Goal: Transaction & Acquisition: Purchase product/service

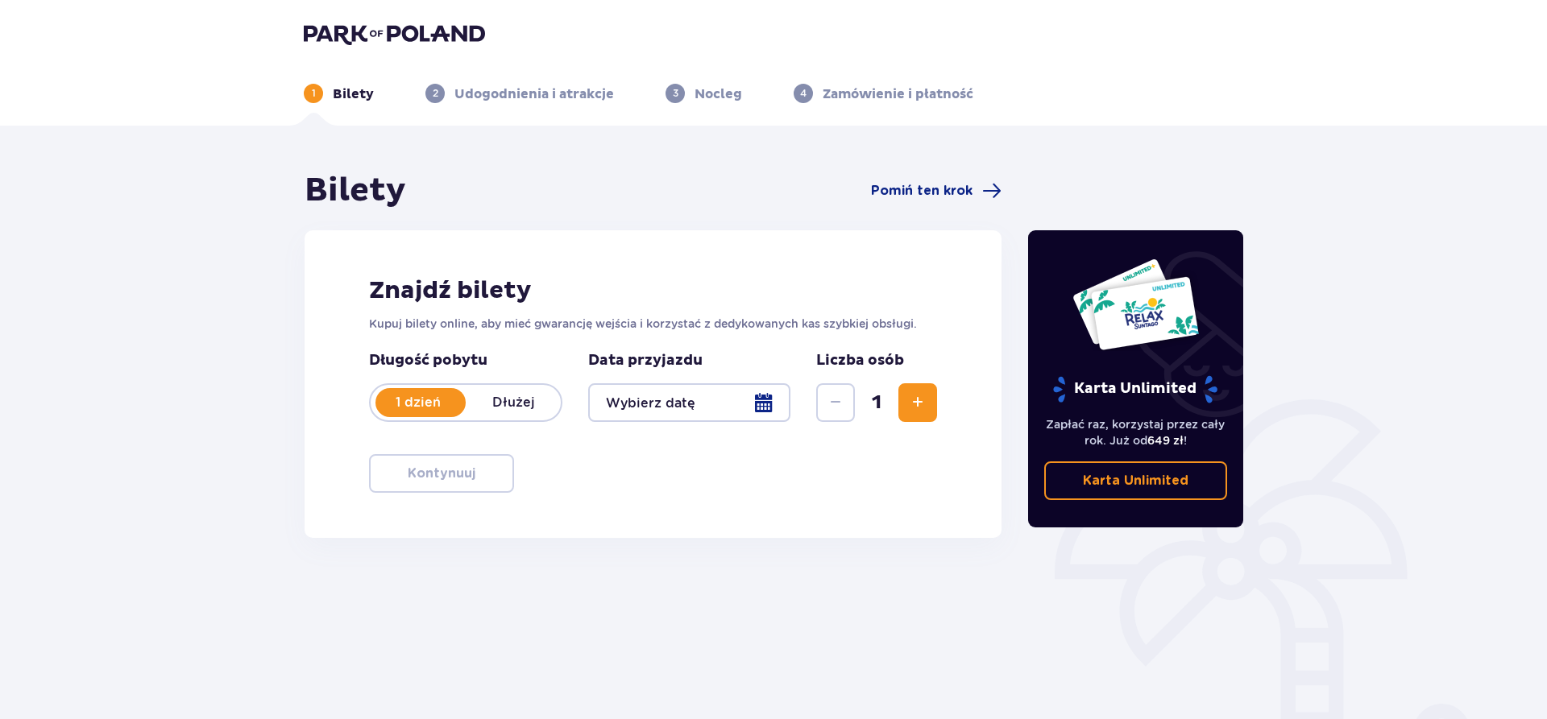
click at [692, 411] on div at bounding box center [689, 402] width 202 height 39
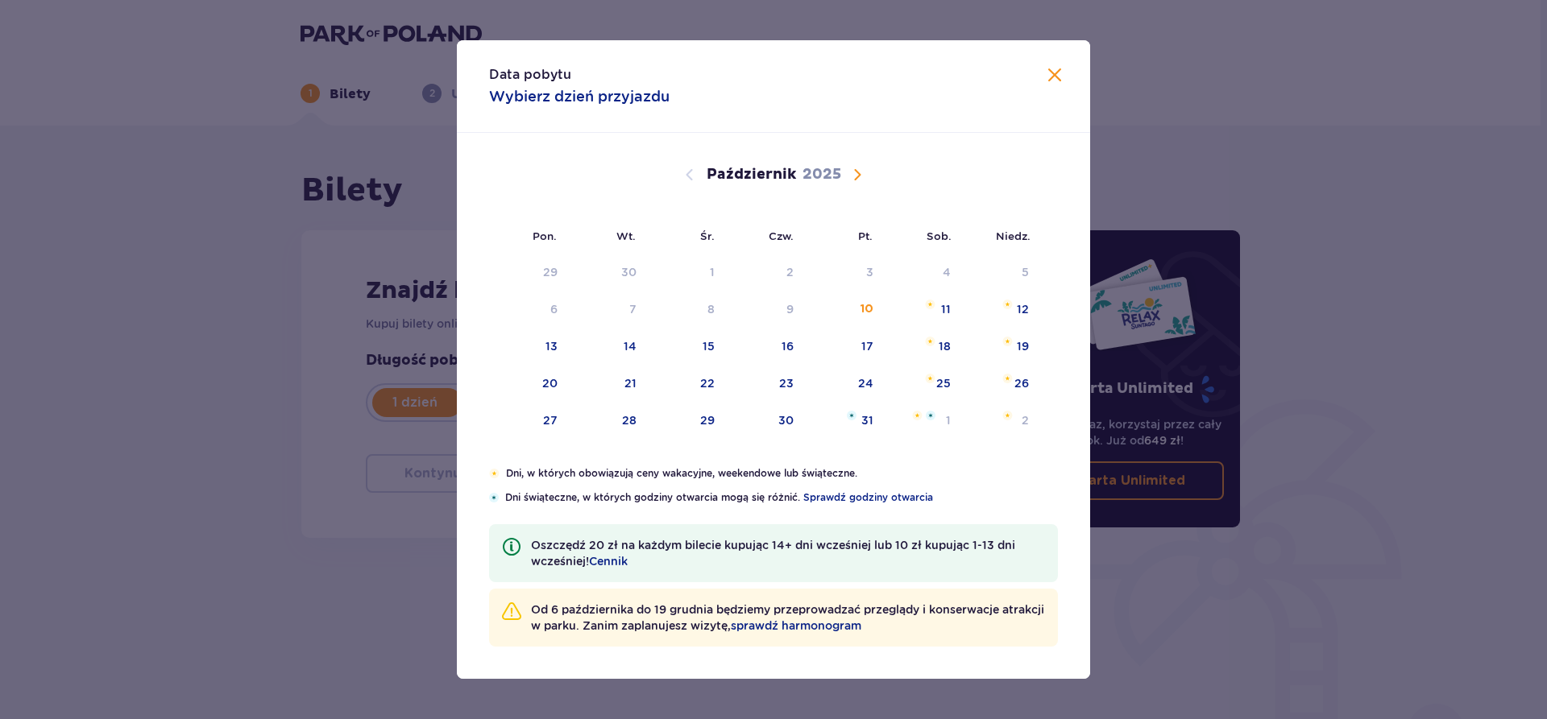
drag, startPoint x: 853, startPoint y: 175, endPoint x: 885, endPoint y: 306, distance: 135.2
click at [853, 176] on span "Następny miesiąc" at bounding box center [856, 174] width 19 height 19
click at [859, 271] on div "31" at bounding box center [843, 272] width 78 height 35
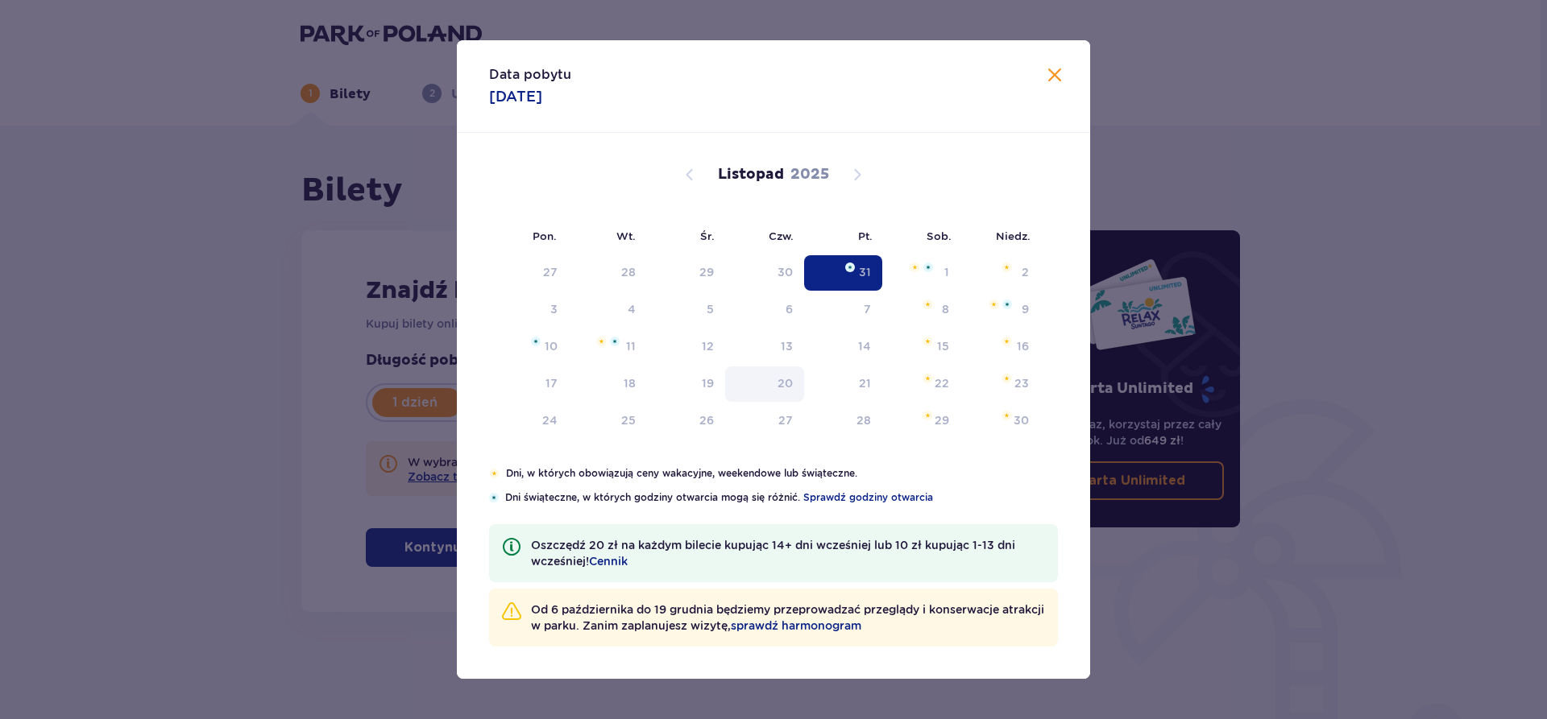
type input "[DATE]"
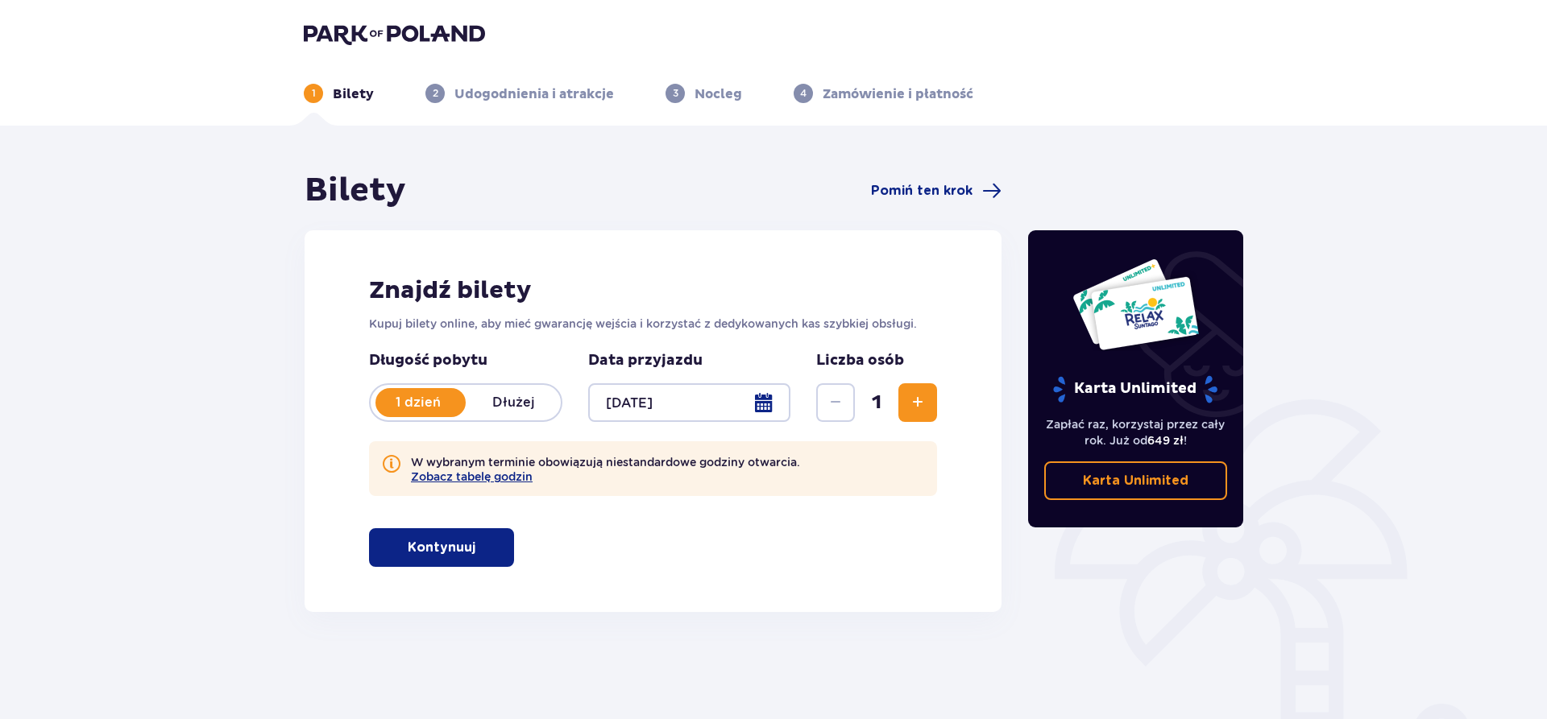
click at [471, 552] on span "button" at bounding box center [478, 547] width 19 height 19
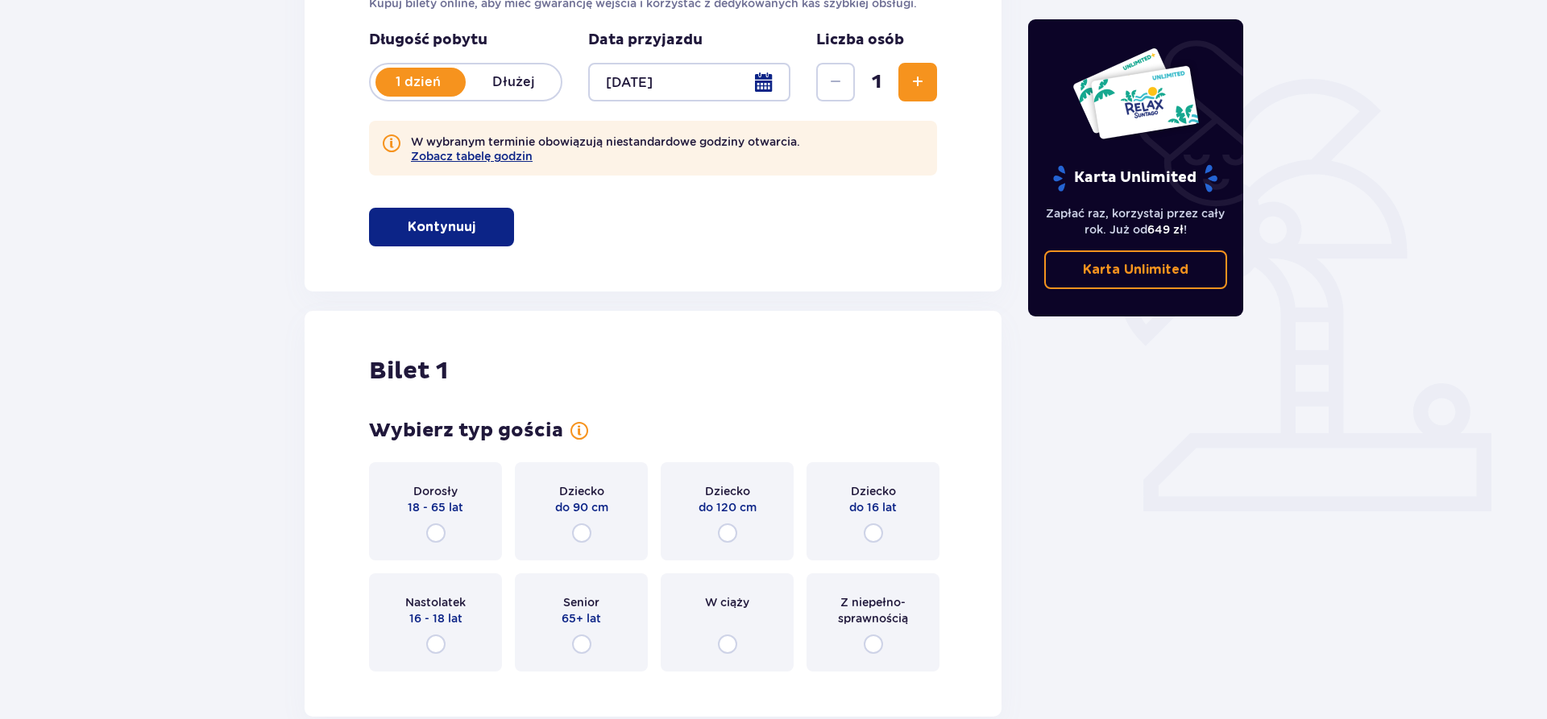
scroll to position [410, 0]
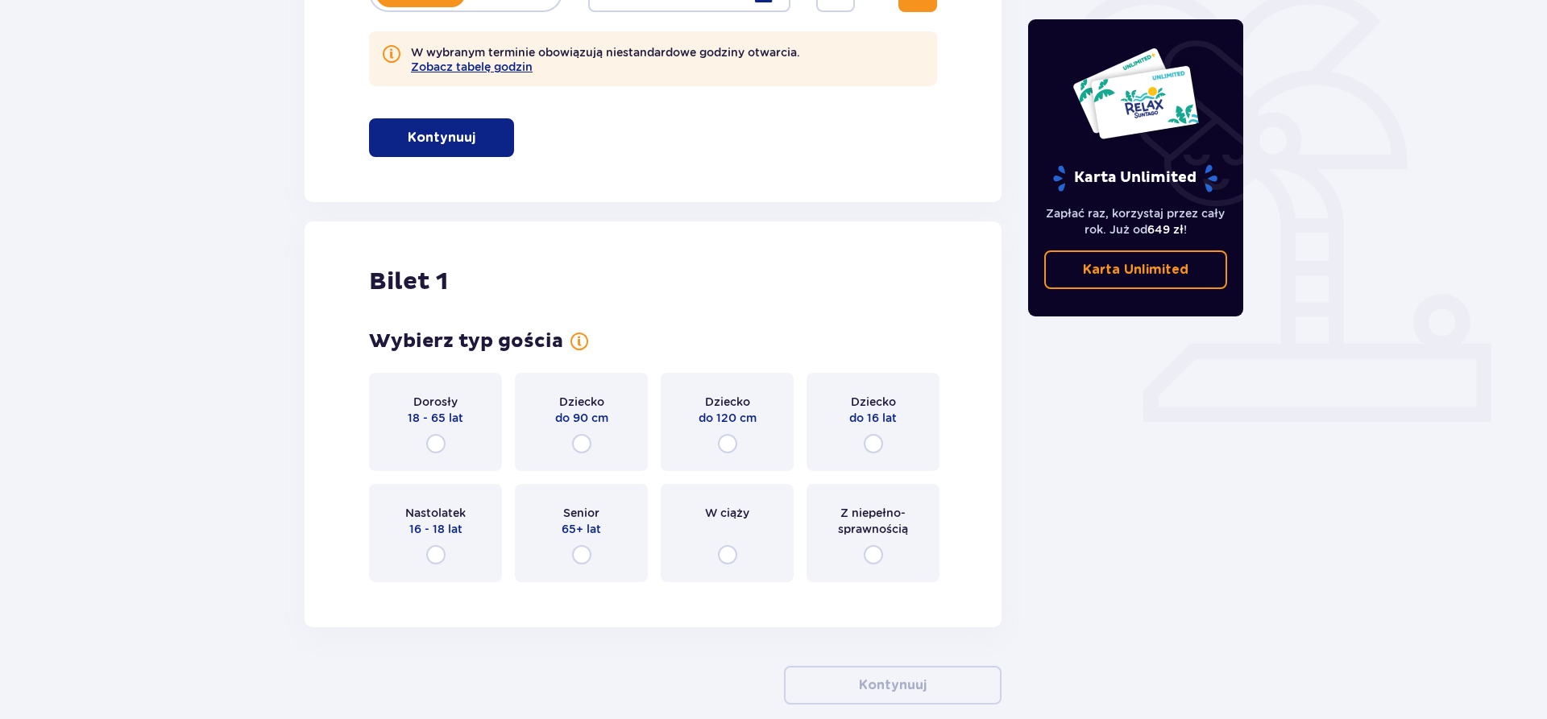
click at [516, 55] on p "W wybranym terminie obowiązują niestandardowe godziny otwarcia. Zobacz tabelę g…" at bounding box center [605, 58] width 389 height 29
click at [507, 64] on button "Zobacz tabelę godzin" at bounding box center [472, 66] width 122 height 13
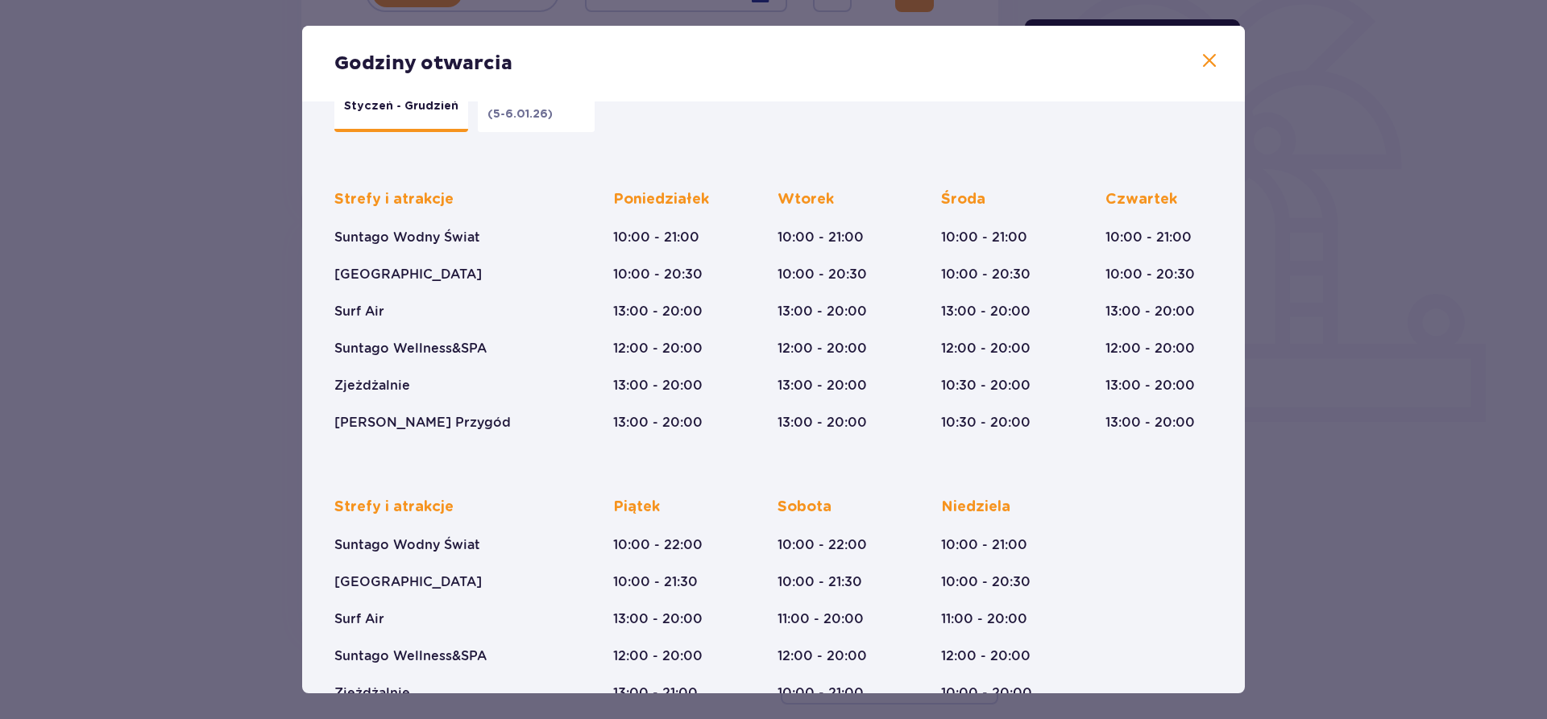
scroll to position [133, 0]
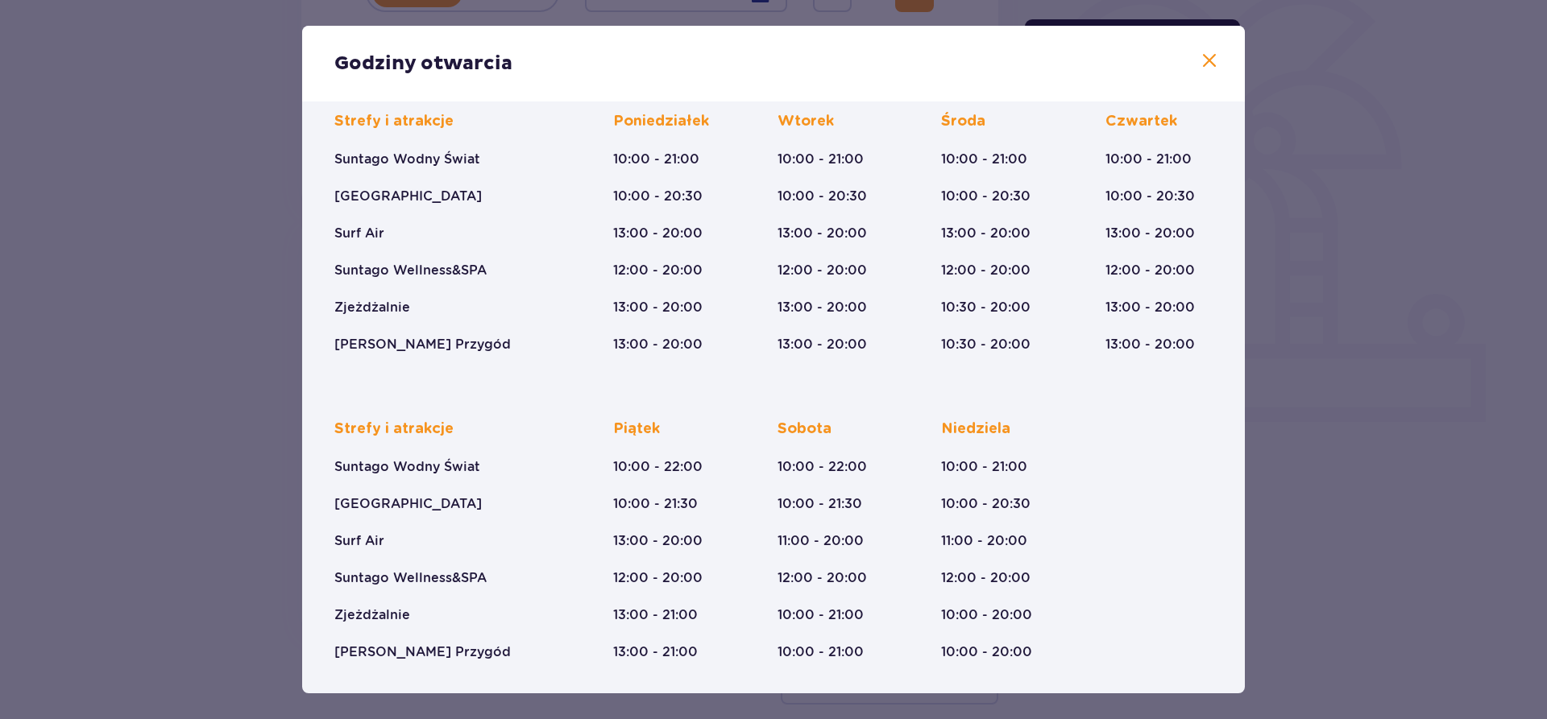
click at [1411, 274] on div "Godziny otwarcia Styczeń - Grudzień Trzech Króli (5-6.01.26) Strefy i atrakcje …" at bounding box center [773, 359] width 1547 height 719
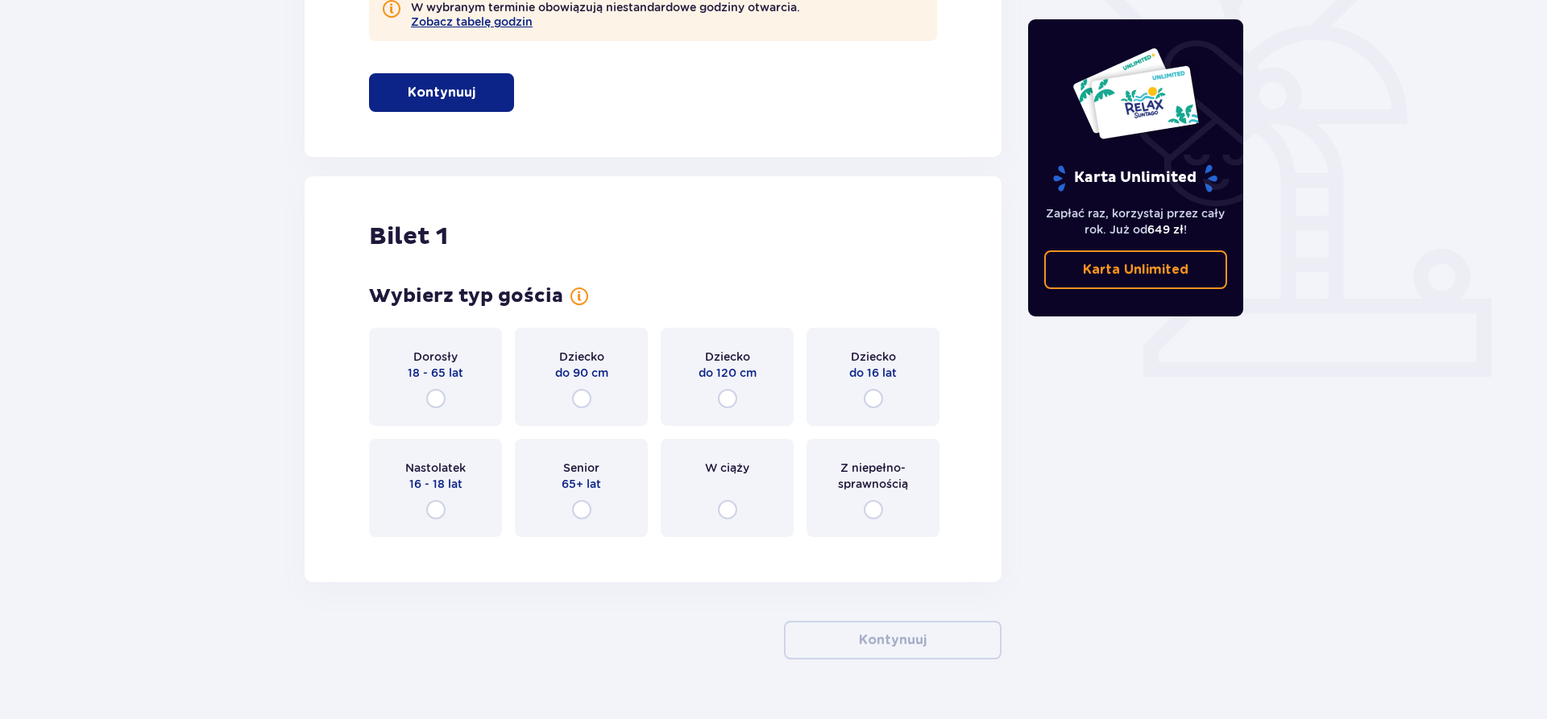
scroll to position [492, 0]
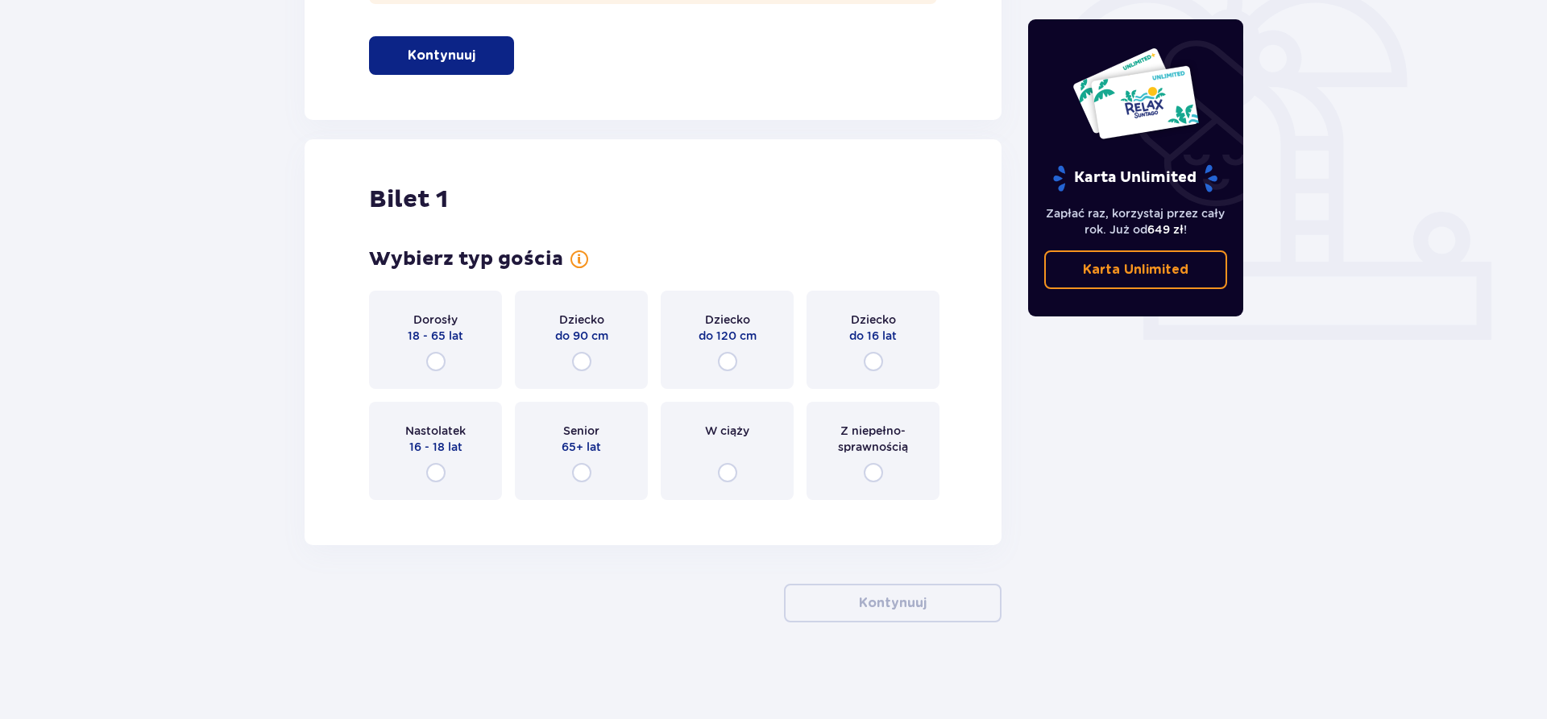
click at [472, 359] on div "Dorosły 18 - 65 lat" at bounding box center [435, 340] width 133 height 98
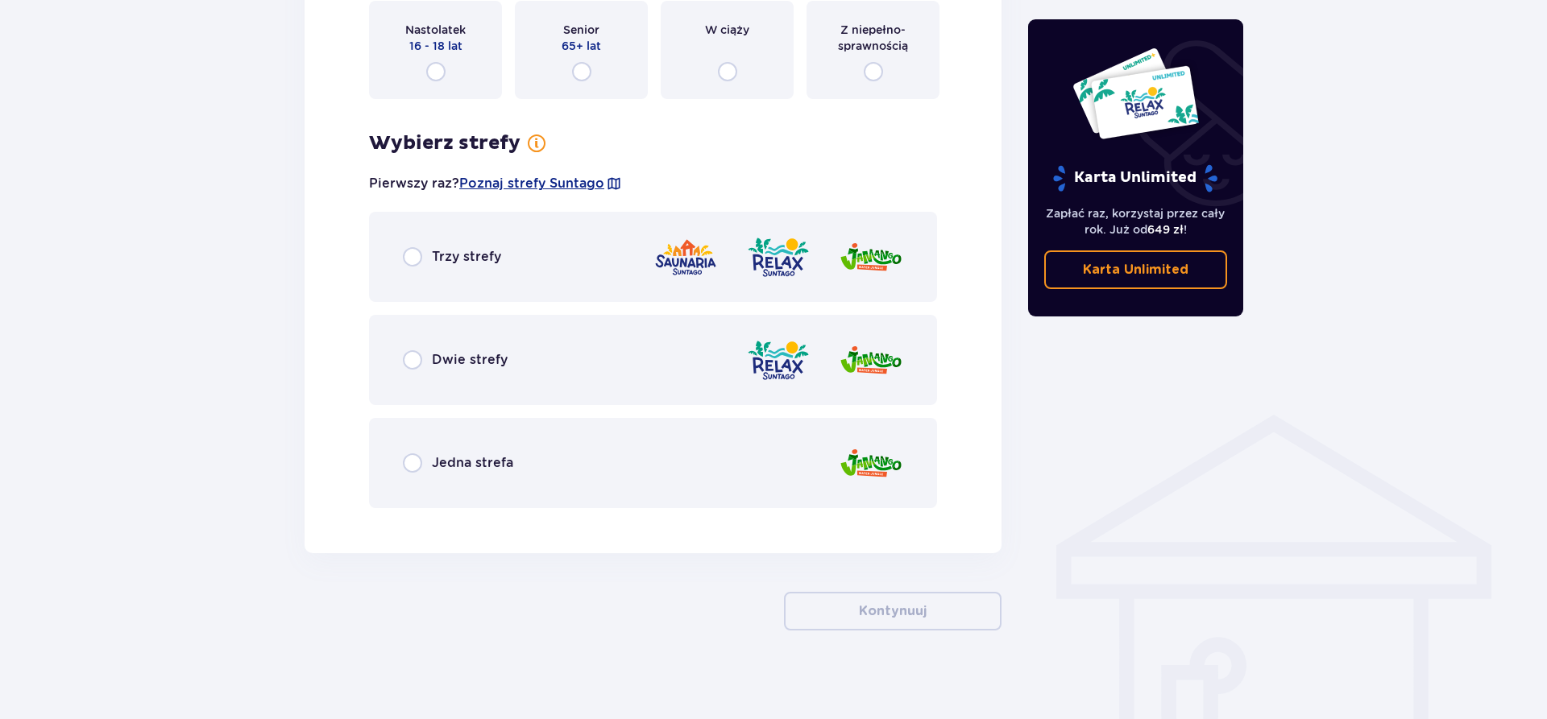
scroll to position [901, 0]
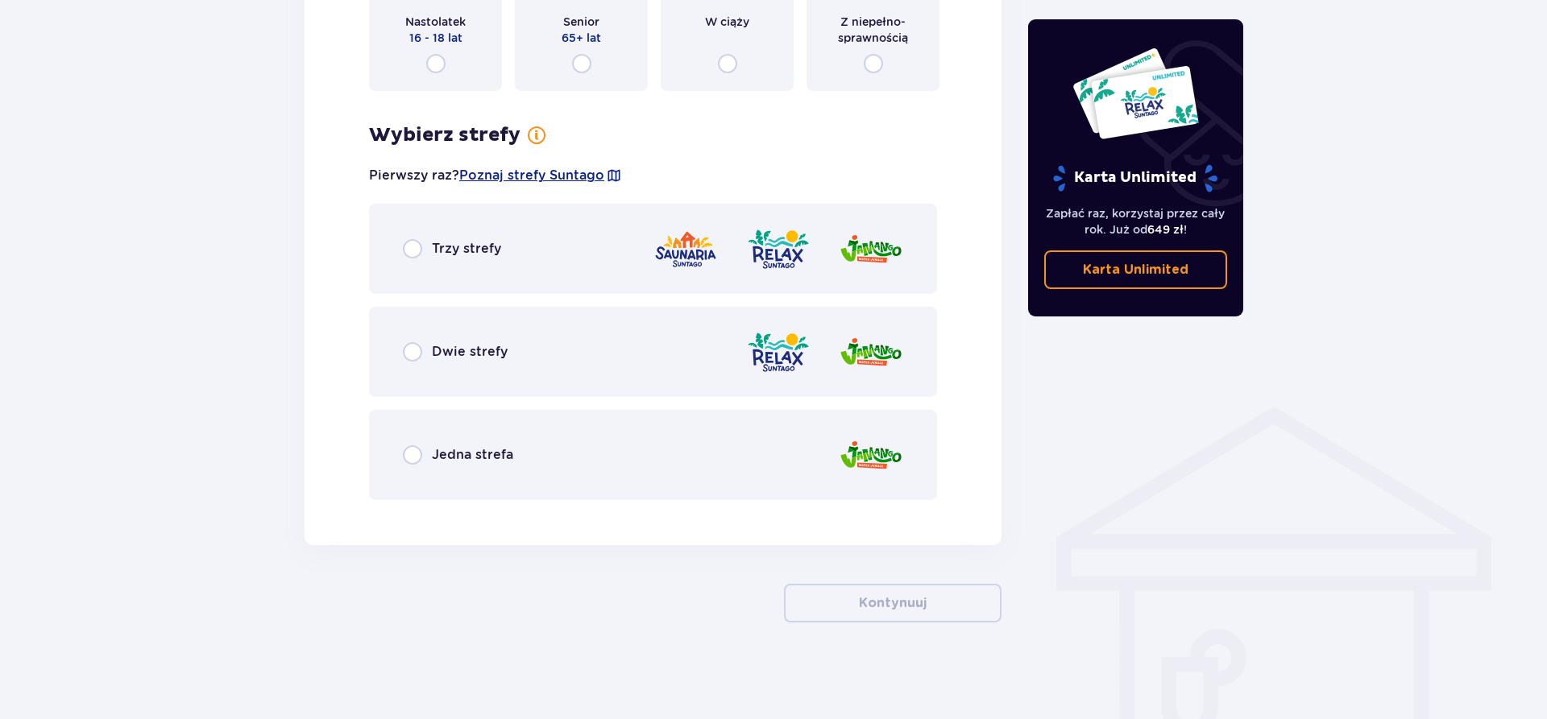
click at [405, 354] on input "radio" at bounding box center [412, 351] width 19 height 19
radio input "true"
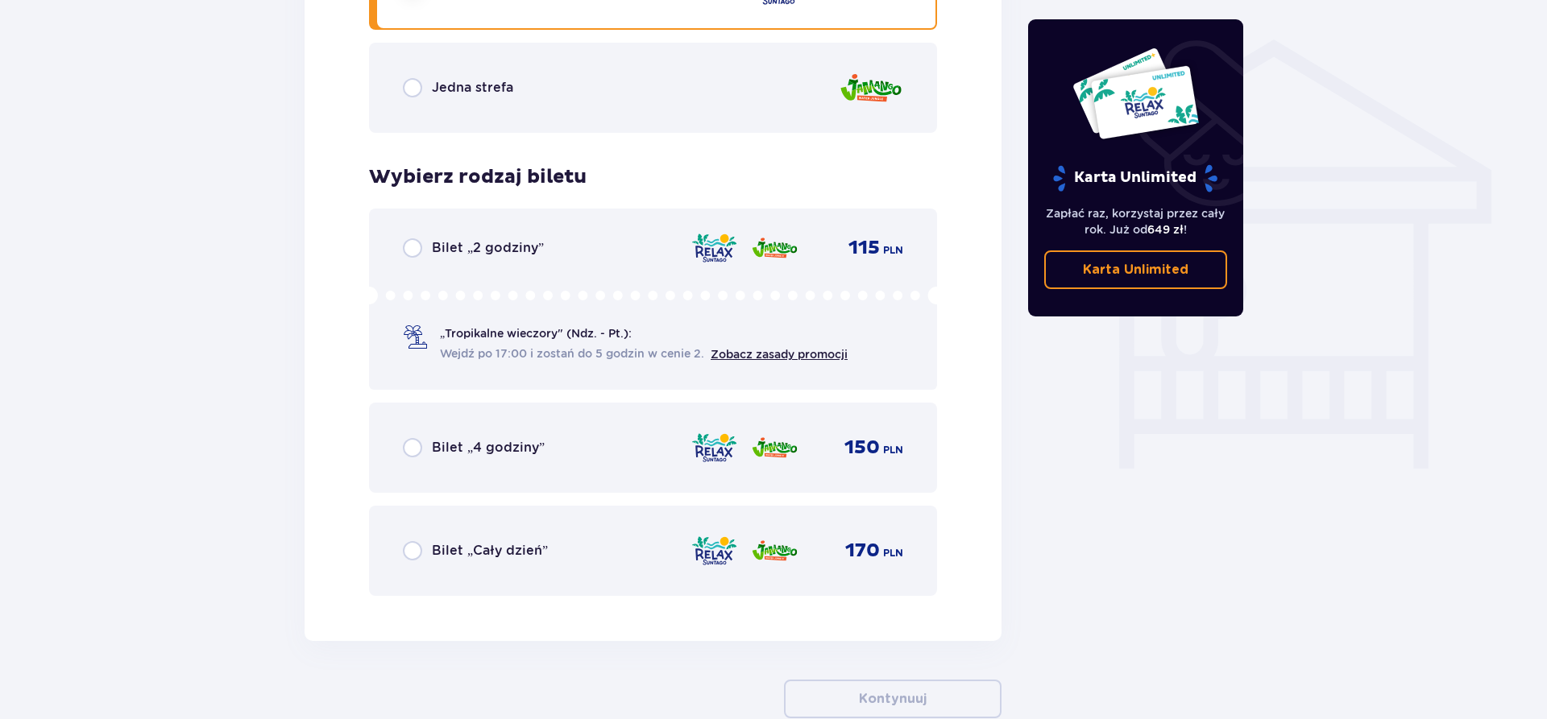
scroll to position [1365, 0]
